Goal: Information Seeking & Learning: Learn about a topic

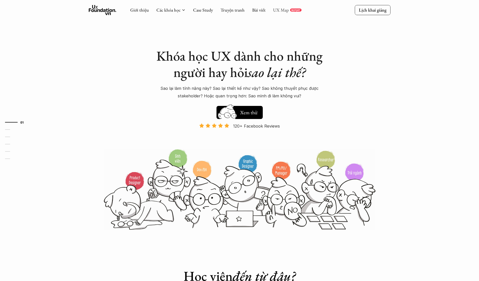
click at [277, 11] on link "UX Map" at bounding box center [281, 10] width 16 height 6
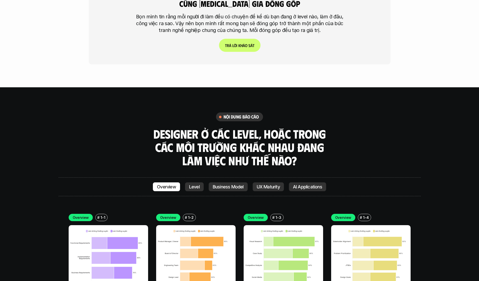
scroll to position [1742, 0]
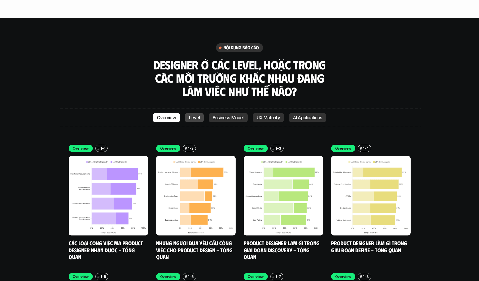
click at [190, 115] on p "Level" at bounding box center [194, 117] width 11 height 5
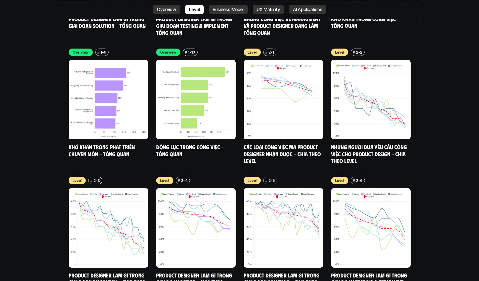
scroll to position [2096, 0]
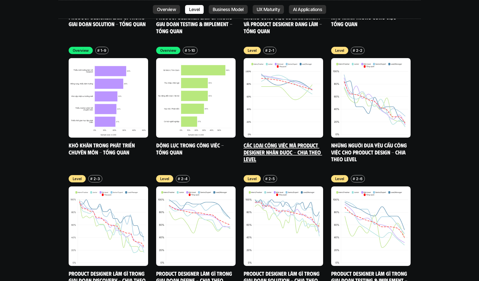
click at [267, 116] on div "Level # 2-1 Các loại công việc mà Product Designer nhận được - Chia theo Level" at bounding box center [283, 105] width 79 height 116
click at [260, 103] on img at bounding box center [283, 97] width 79 height 79
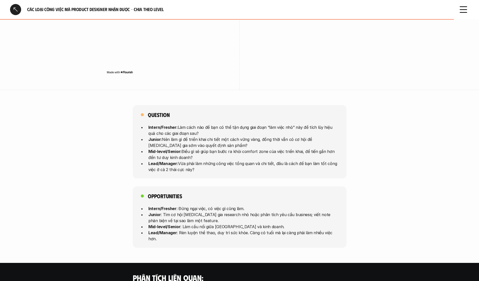
scroll to position [1233, 0]
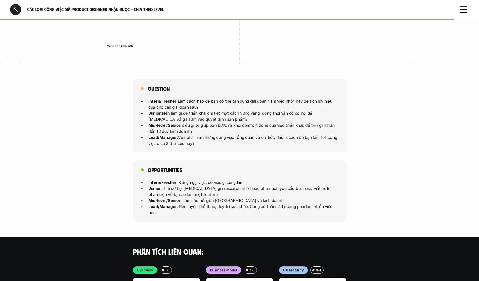
drag, startPoint x: 170, startPoint y: 87, endPoint x: 216, endPoint y: 93, distance: 46.4
click at [216, 98] on p "Intern/Fresher: Làm cách nào để bạn có thể tận dụng giai đoạn “làm việc nhỏ” nà…" at bounding box center [243, 104] width 190 height 12
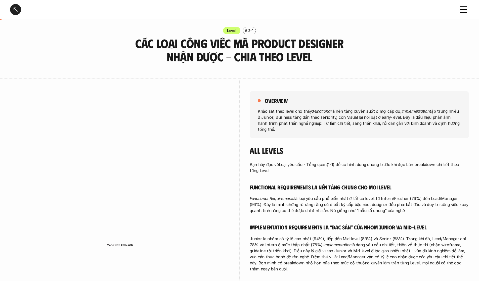
scroll to position [0, 0]
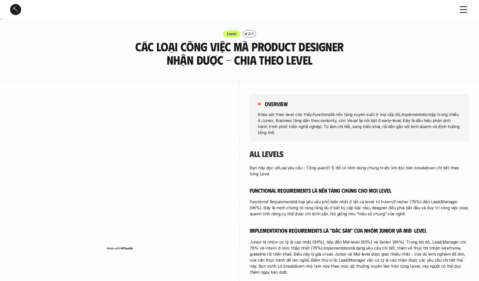
click at [462, 10] on icon at bounding box center [463, 9] width 11 height 11
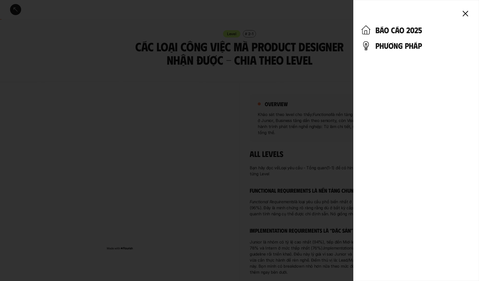
click at [464, 13] on use at bounding box center [465, 13] width 5 height 5
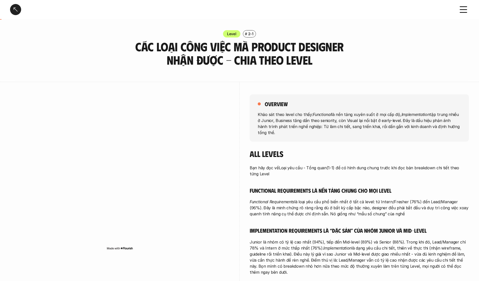
click at [14, 10] on div at bounding box center [15, 9] width 11 height 11
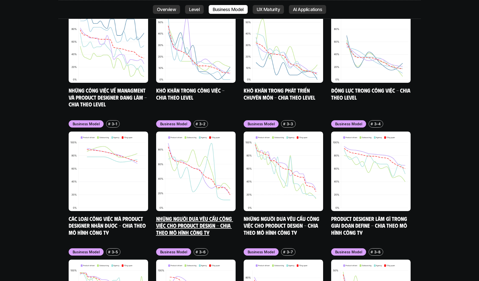
scroll to position [2527, 0]
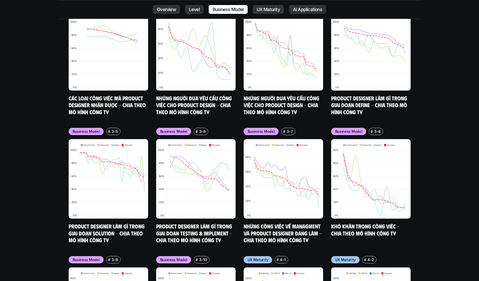
click at [271, 7] on p "UX Maturity" at bounding box center [268, 9] width 23 height 5
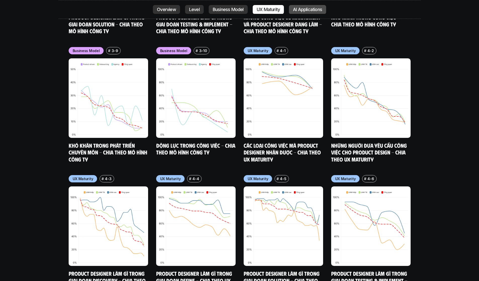
click at [309, 10] on p "AI Applications" at bounding box center [307, 9] width 29 height 5
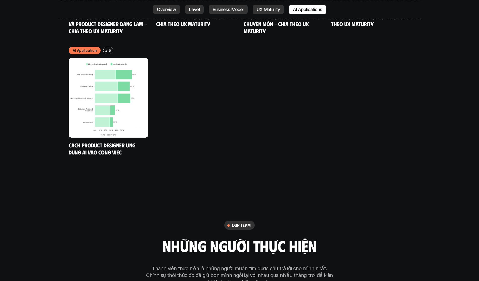
scroll to position [3120, 0]
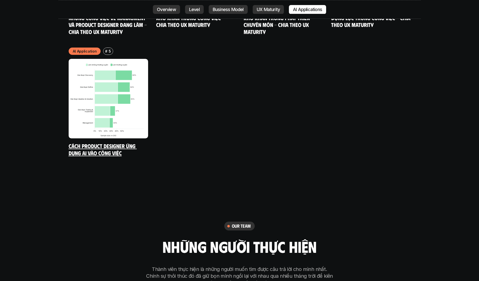
click at [132, 59] on img at bounding box center [108, 98] width 79 height 79
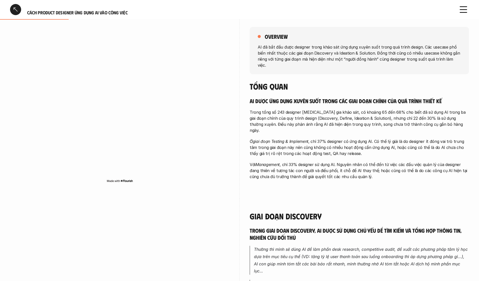
scroll to position [164, 0]
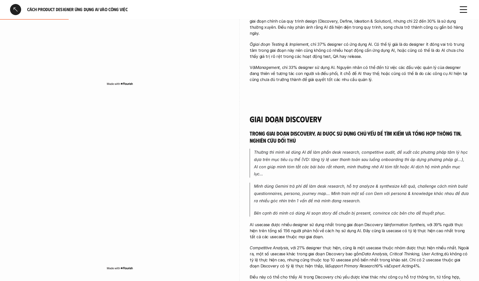
click at [130, 84] on img at bounding box center [120, 84] width 26 height 4
